Goal: Task Accomplishment & Management: Use online tool/utility

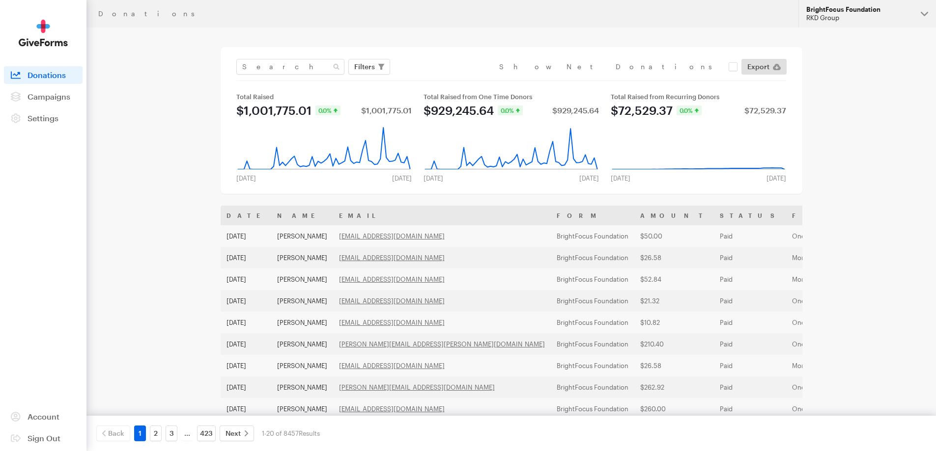
click at [878, 14] on div "RKD Group" at bounding box center [859, 18] width 107 height 8
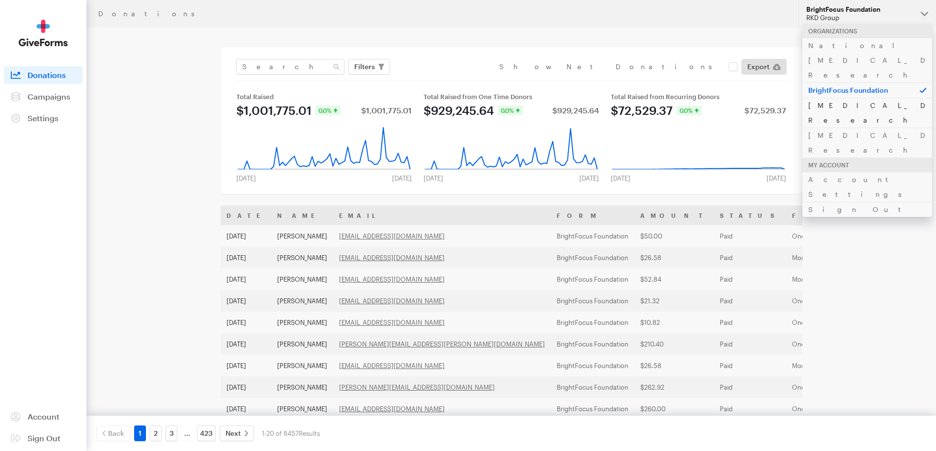
click at [867, 98] on link "[MEDICAL_DATA] Research" at bounding box center [867, 113] width 130 height 30
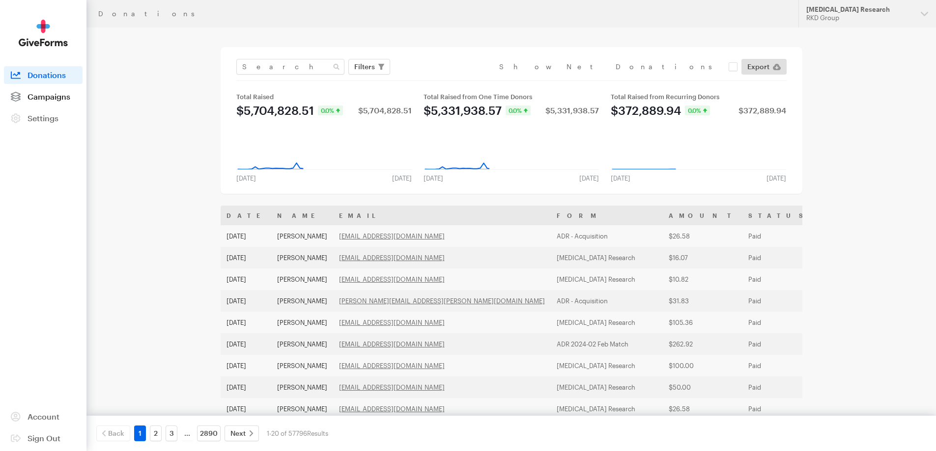
click at [28, 92] on span "Campaigns" at bounding box center [49, 96] width 43 height 9
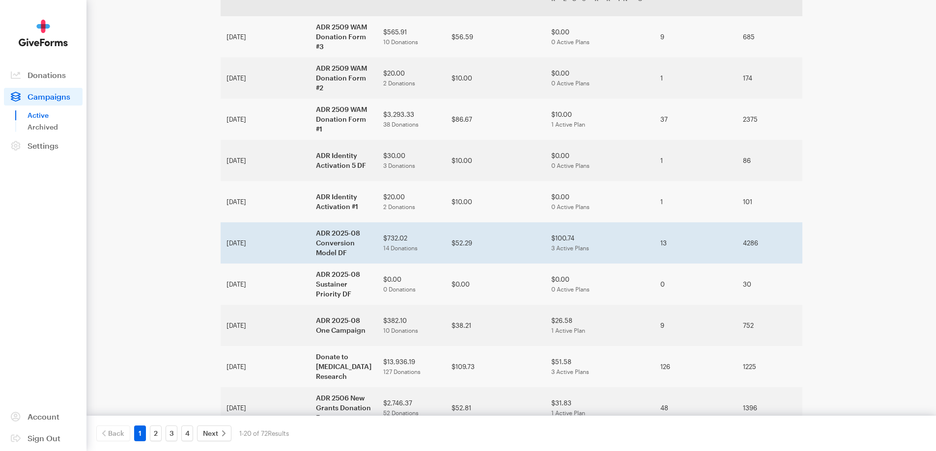
scroll to position [98, 0]
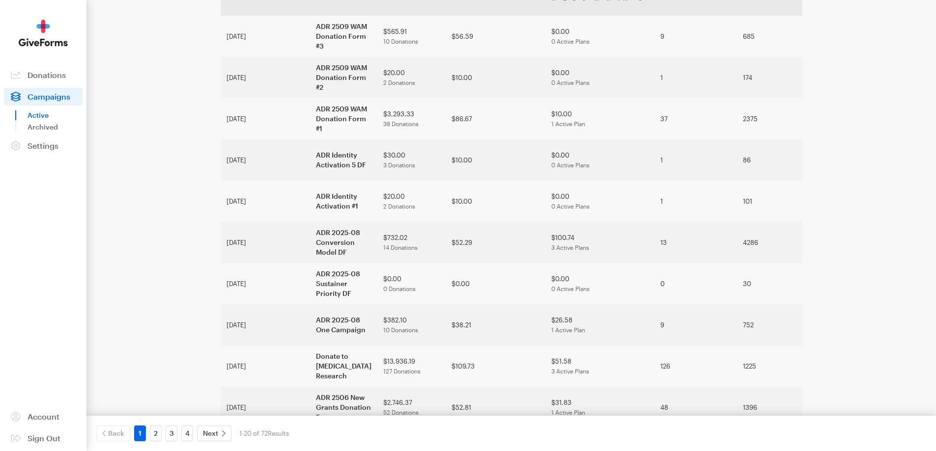
click at [893, 124] on div "Campaigns Active Updates Support Alzheimer's Disease Research RKD Group Organiz…" at bounding box center [468, 399] width 936 height 995
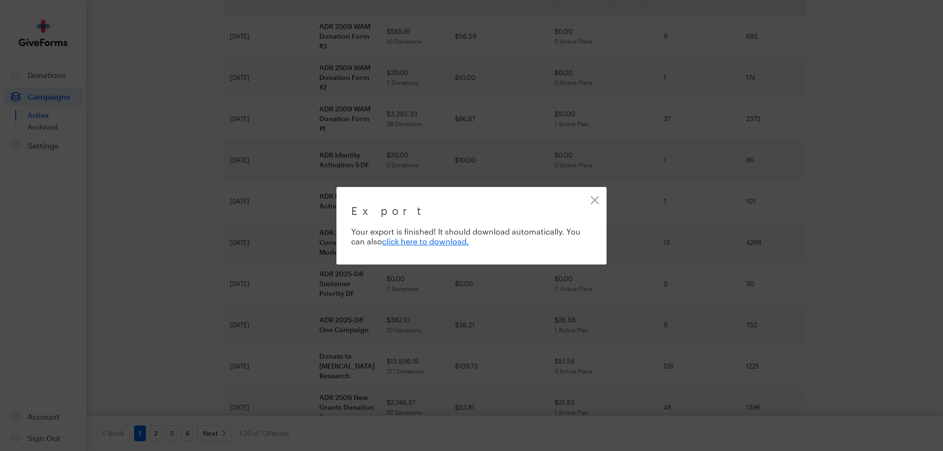
click at [866, 247] on div "Export Exporting 10 of 10 donations Your export is finished! It should download…" at bounding box center [471, 225] width 943 height 451
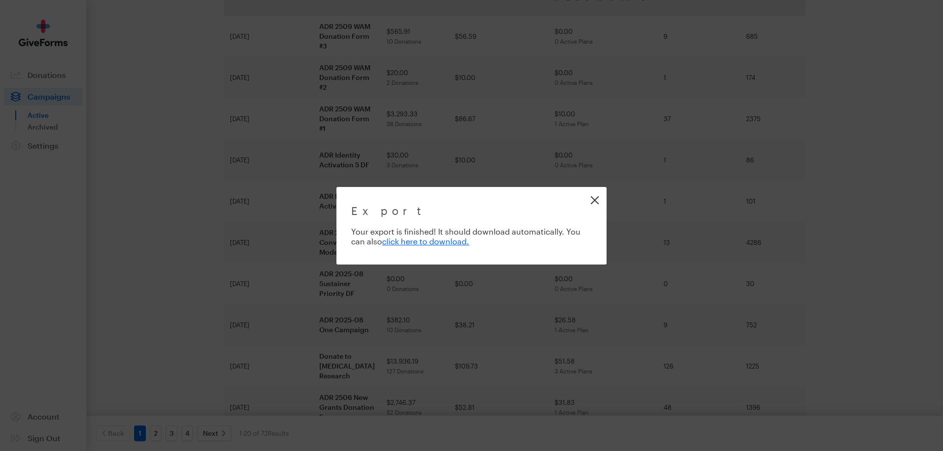
click at [598, 199] on link "Close" at bounding box center [595, 200] width 22 height 22
